Goal: Transaction & Acquisition: Purchase product/service

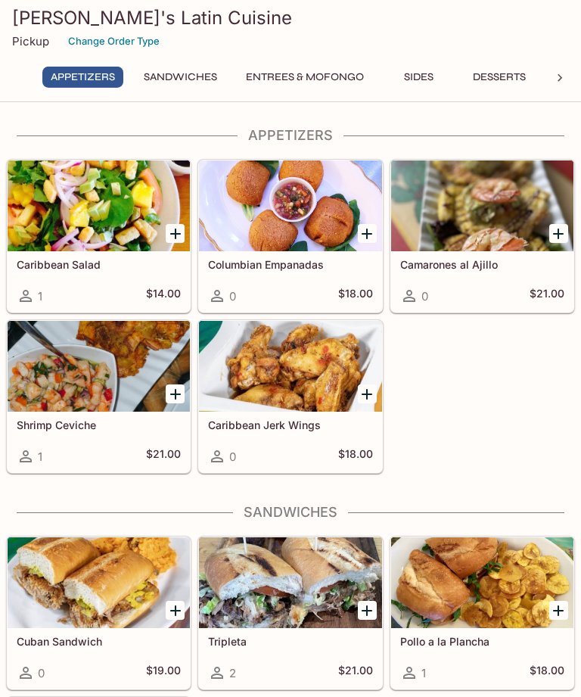
scroll to position [6, 0]
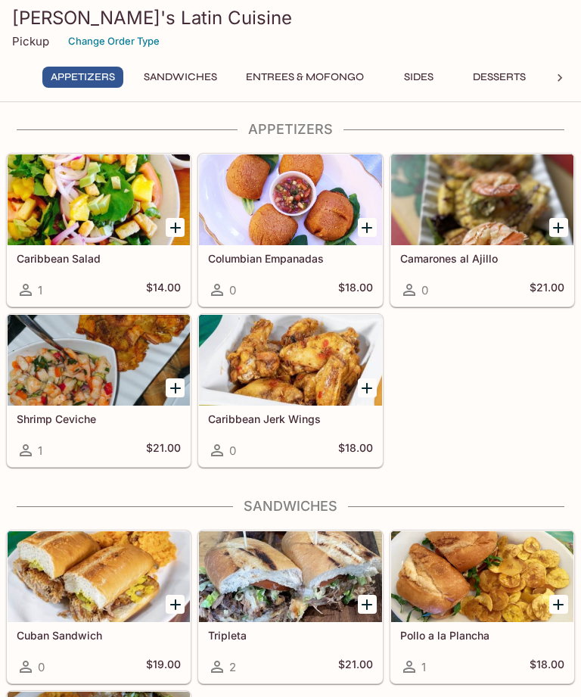
click at [304, 371] on div at bounding box center [290, 360] width 182 height 91
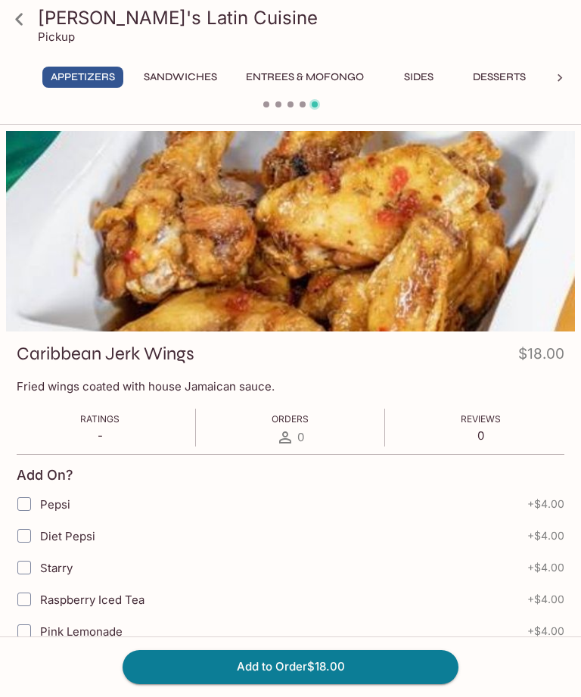
click at [23, 26] on icon at bounding box center [19, 19] width 26 height 26
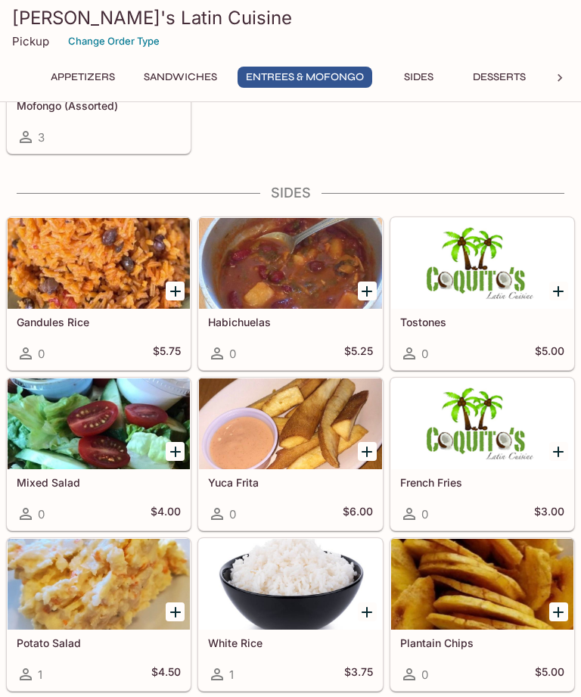
scroll to position [1222, 0]
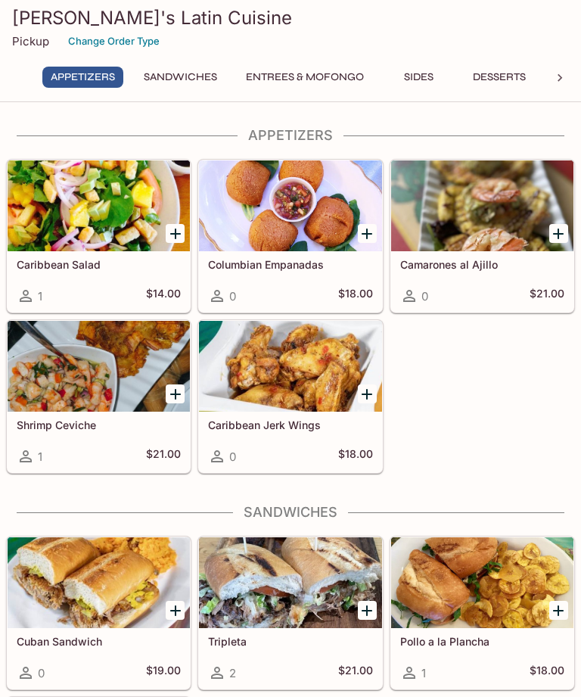
click at [323, 82] on button "Entrees & Mofongo" at bounding box center [305, 77] width 135 height 21
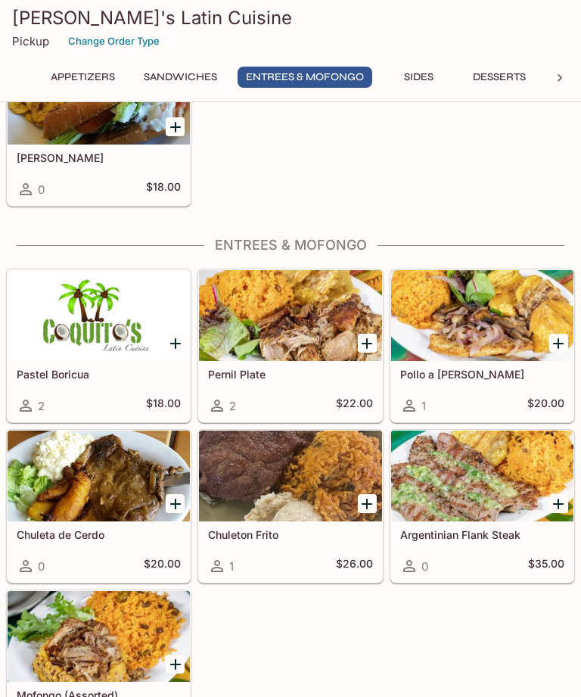
scroll to position [752, 0]
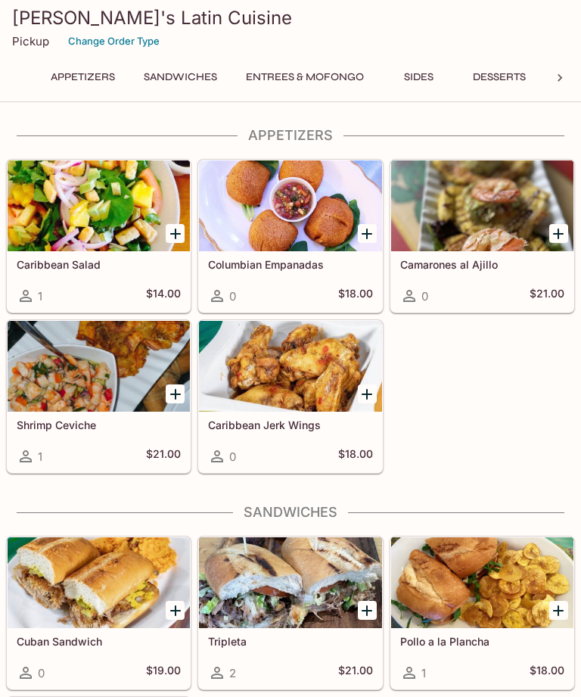
click at [120, 31] on button "Change Order Type" at bounding box center [113, 40] width 105 height 23
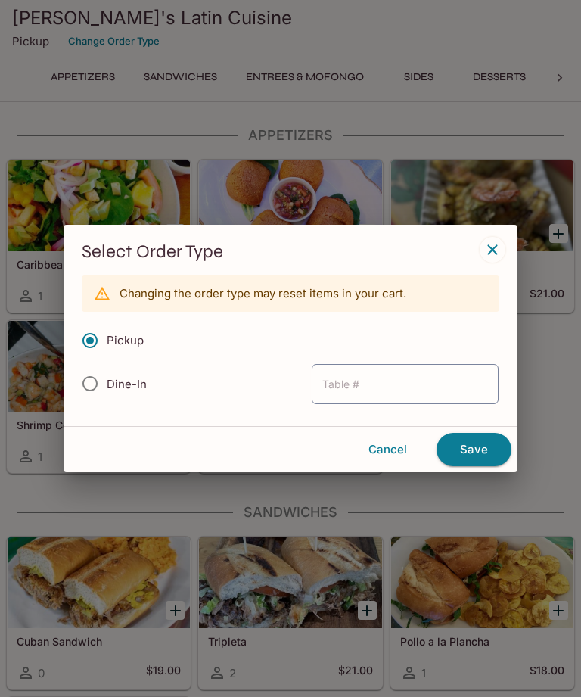
click at [481, 449] on button "Save" at bounding box center [473, 449] width 75 height 33
